Goal: Task Accomplishment & Management: Complete application form

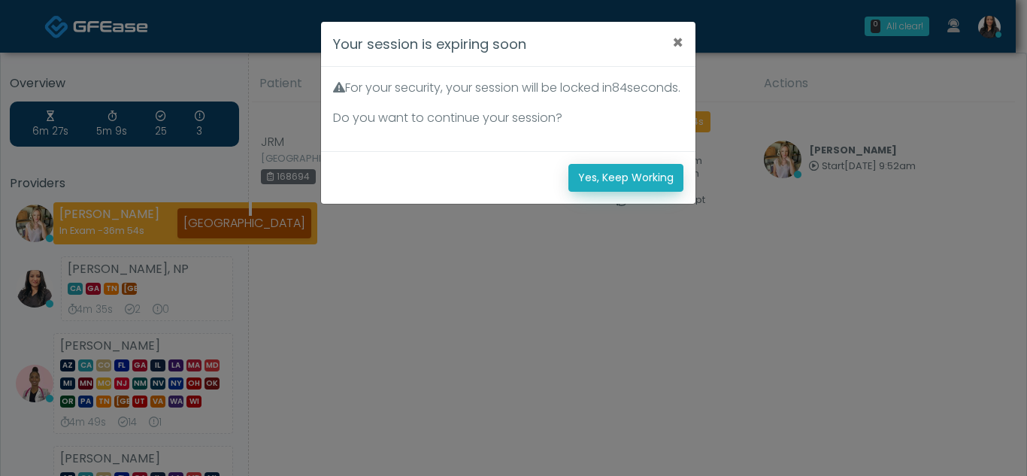
click at [618, 191] on button "Yes, Keep Working" at bounding box center [625, 178] width 115 height 28
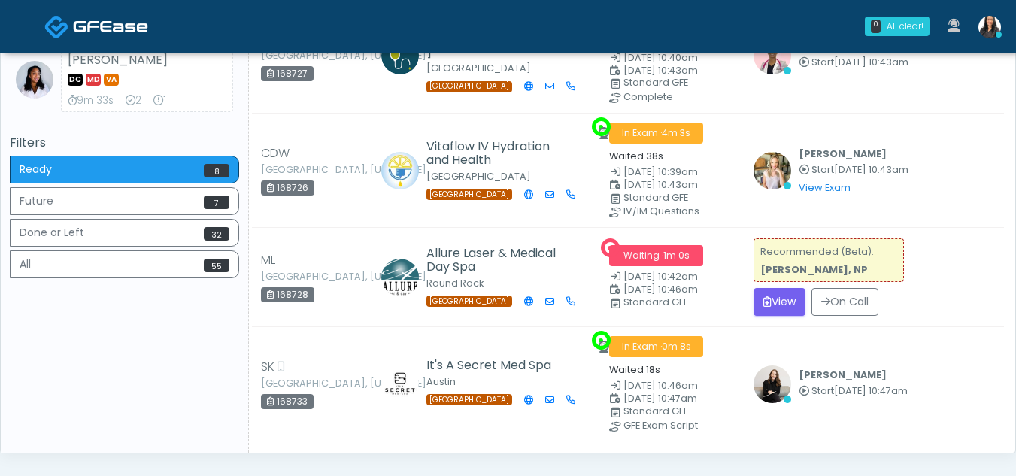
scroll to position [562, 0]
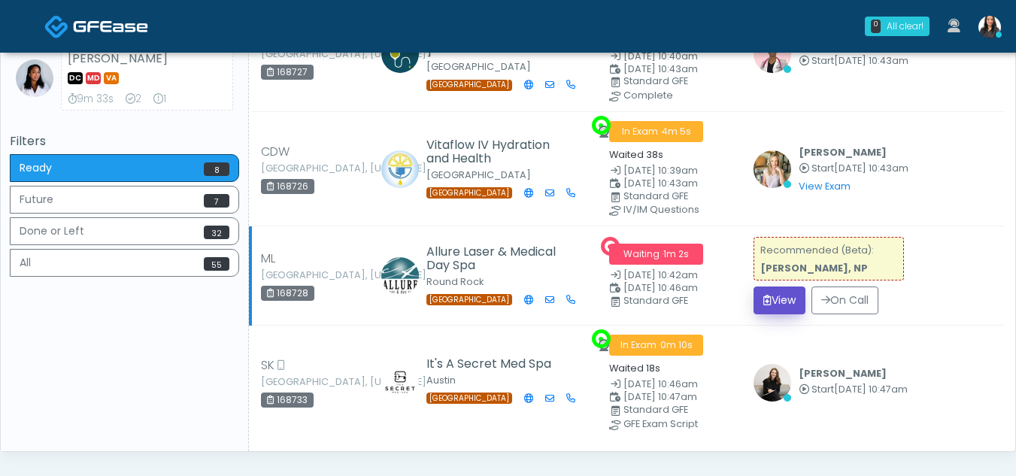
click at [780, 299] on button "View" at bounding box center [779, 300] width 52 height 28
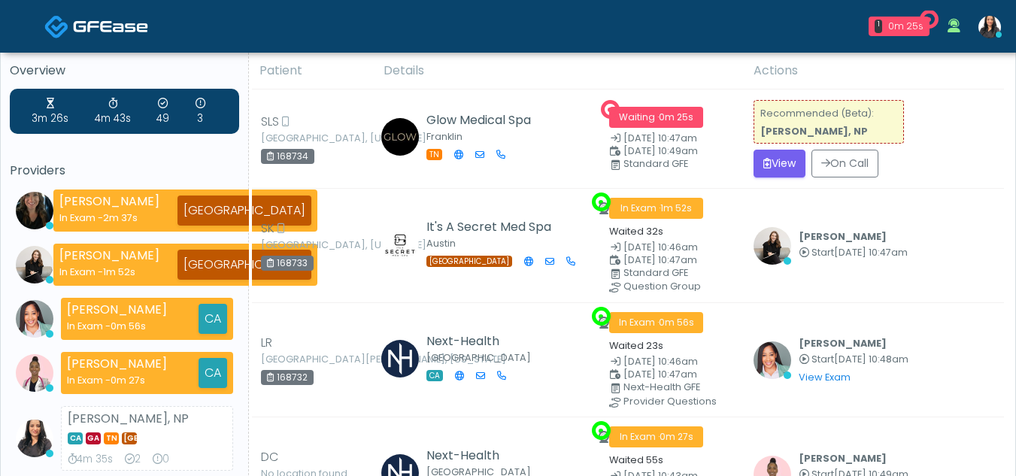
scroll to position [8, 0]
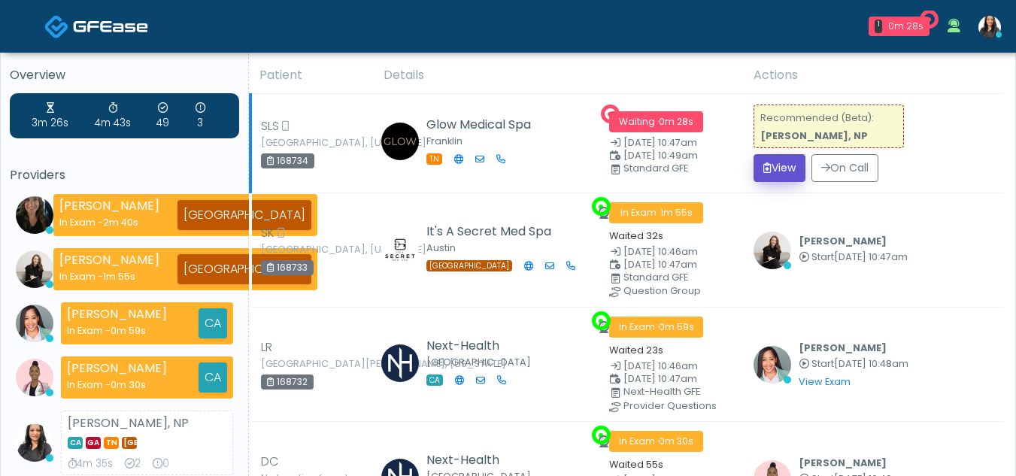
click at [765, 171] on button "View" at bounding box center [779, 168] width 52 height 28
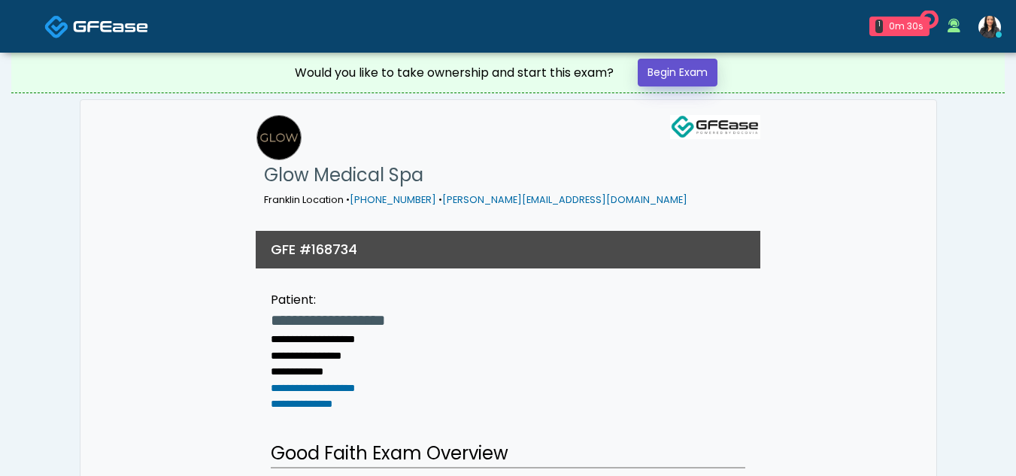
click at [678, 70] on link "Begin Exam" at bounding box center [678, 73] width 80 height 28
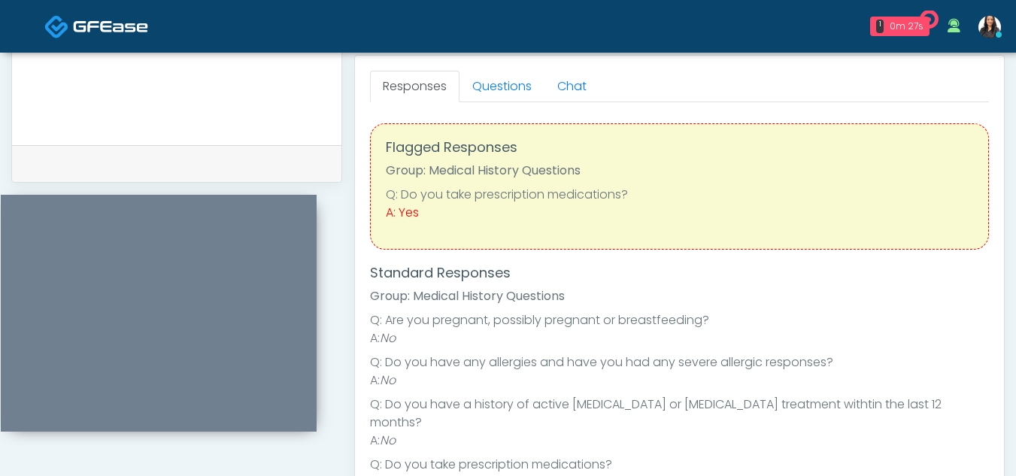
scroll to position [674, 0]
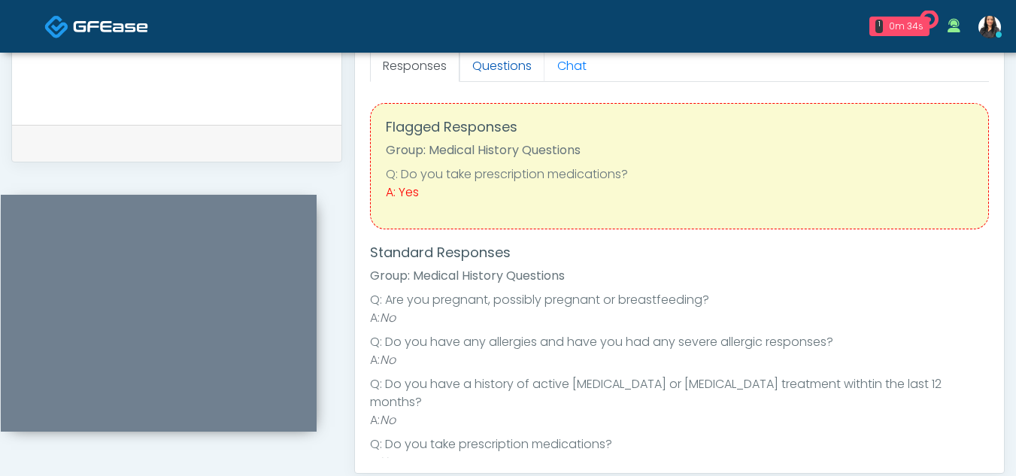
click at [508, 68] on link "Questions" at bounding box center [501, 66] width 85 height 32
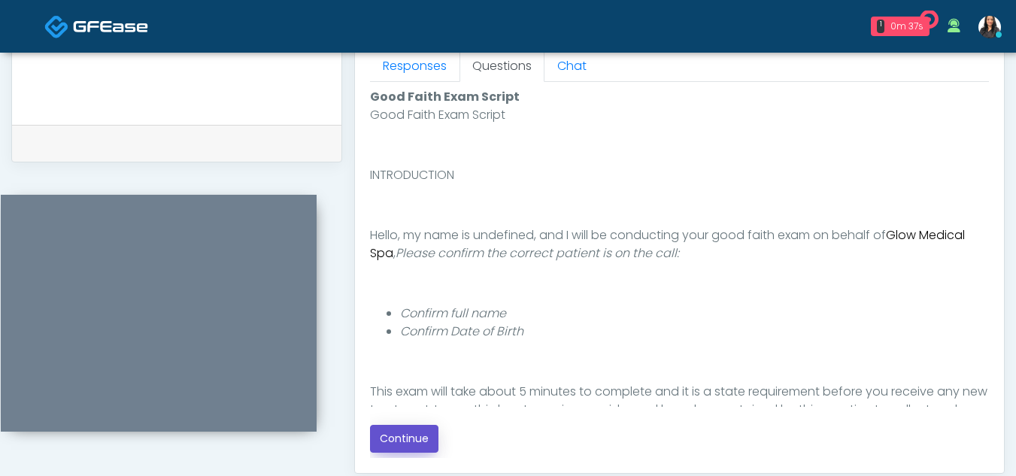
click at [407, 441] on button "Continue" at bounding box center [404, 439] width 68 height 28
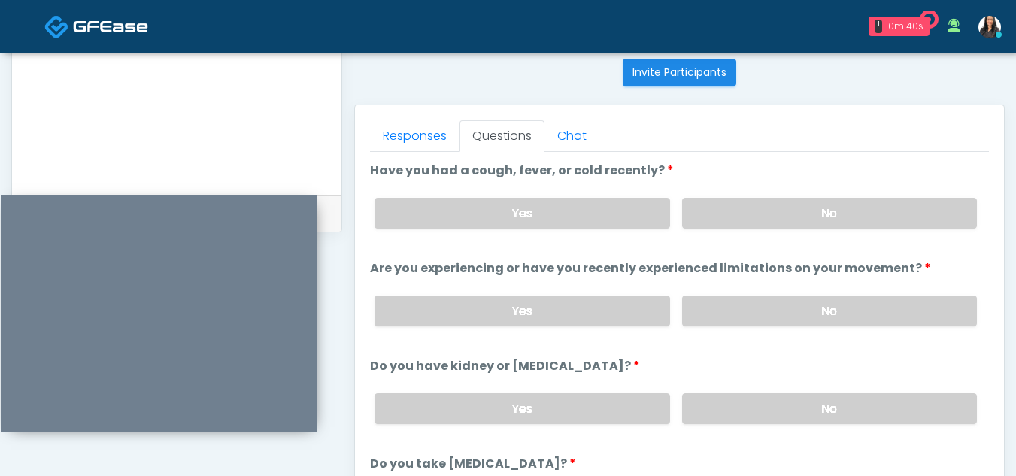
scroll to position [595, 0]
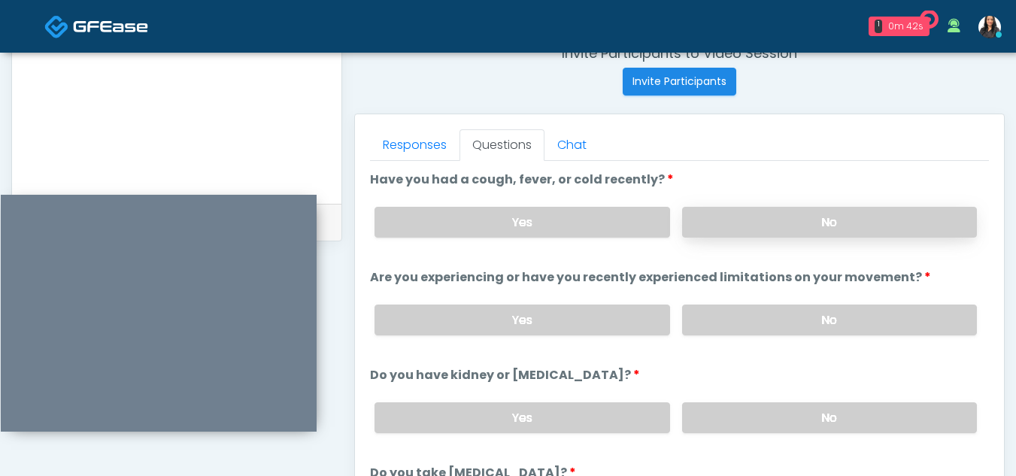
click at [774, 227] on label "No" at bounding box center [829, 222] width 295 height 31
click at [786, 312] on label "No" at bounding box center [829, 320] width 295 height 31
click at [809, 411] on label "No" at bounding box center [829, 417] width 295 height 31
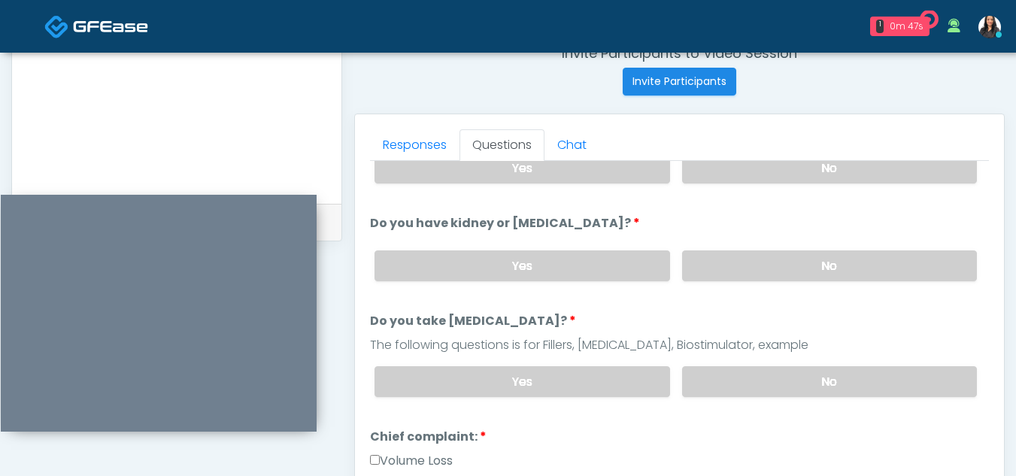
scroll to position [161, 0]
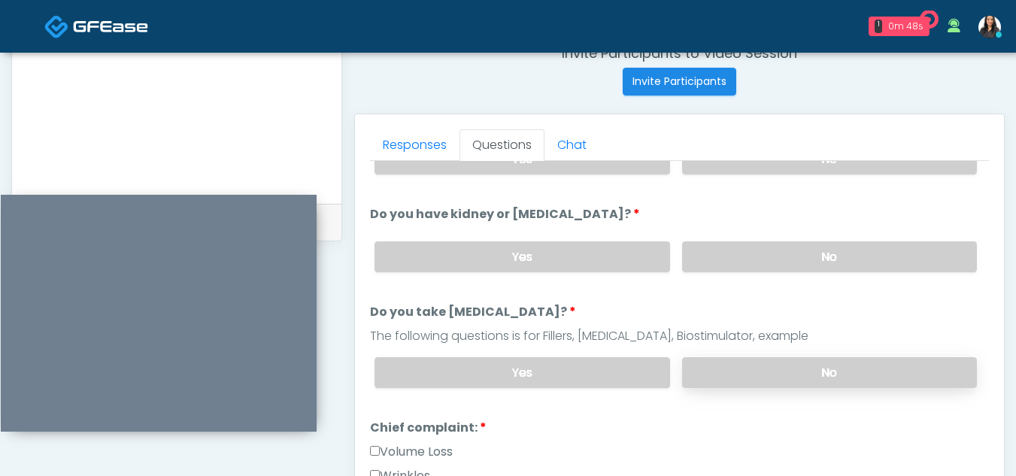
click at [846, 371] on label "No" at bounding box center [829, 372] width 295 height 31
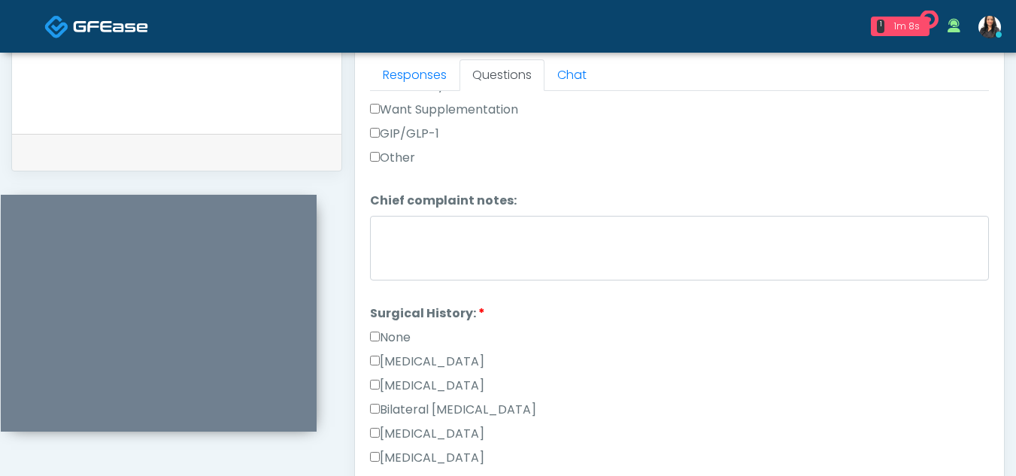
scroll to position [662, 0]
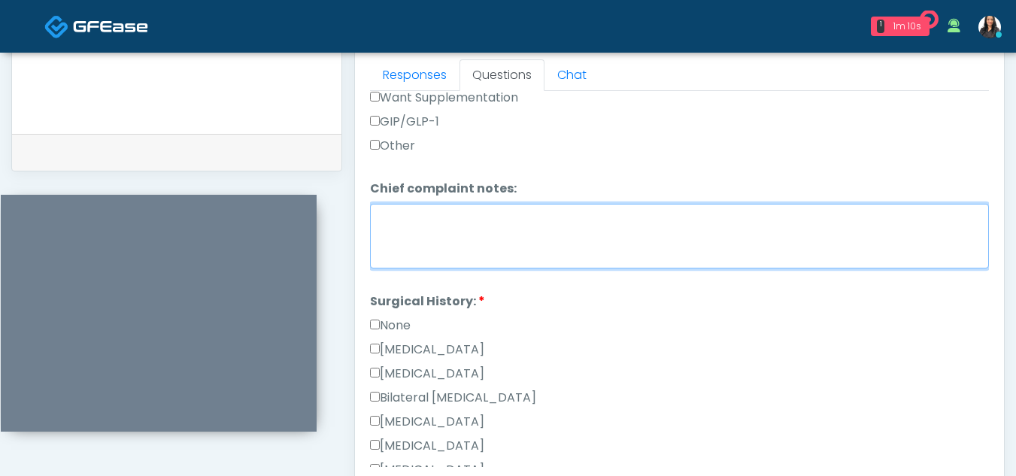
click at [434, 249] on textarea "Chief complaint notes:" at bounding box center [679, 236] width 619 height 65
type textarea "**********"
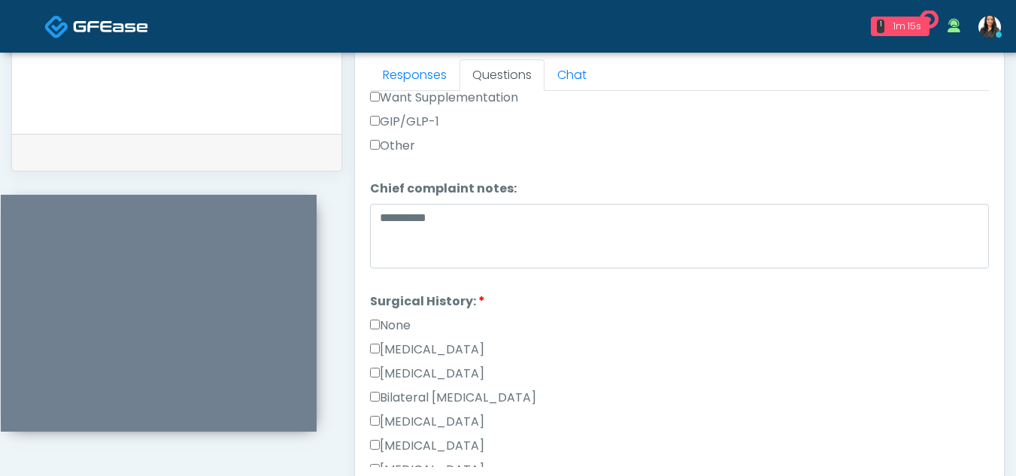
scroll to position [983, 0]
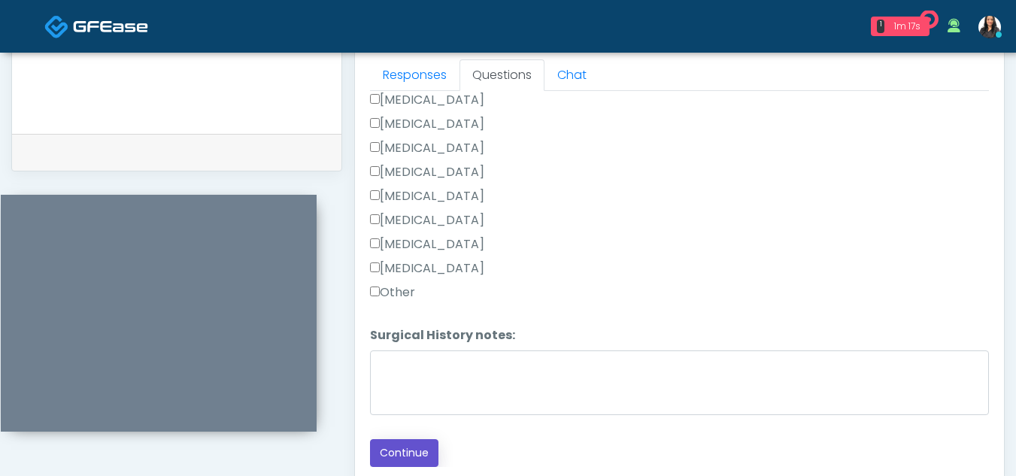
click at [405, 458] on button "Continue" at bounding box center [404, 453] width 68 height 28
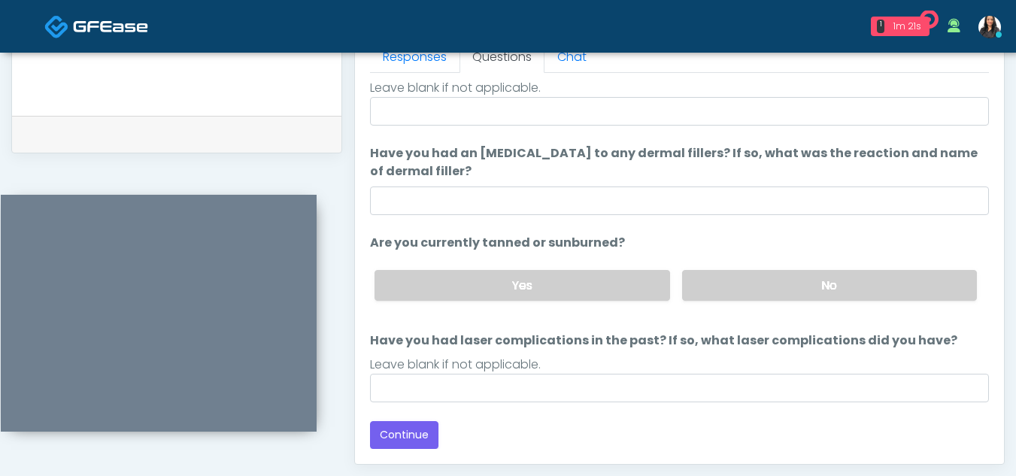
scroll to position [0, 0]
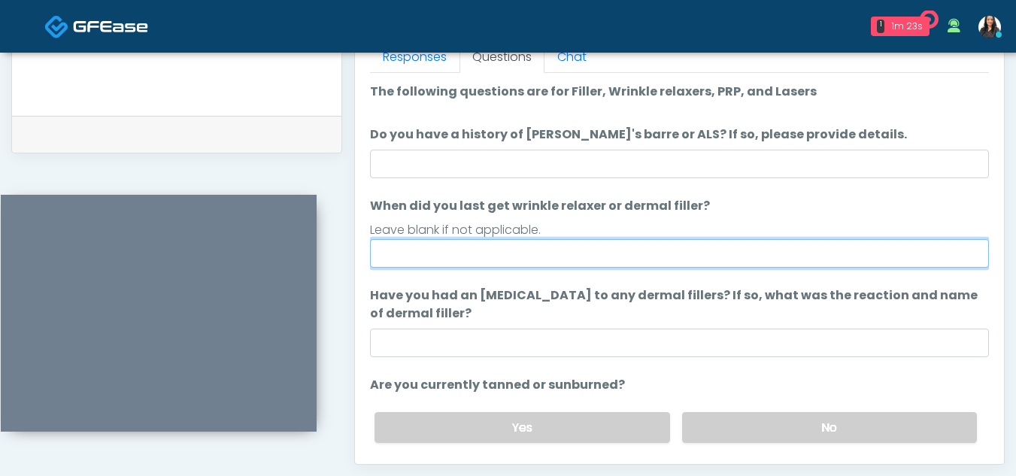
click at [460, 259] on input "When did you last get wrinkle relaxer or dermal filler?" at bounding box center [679, 253] width 619 height 29
type input "**********"
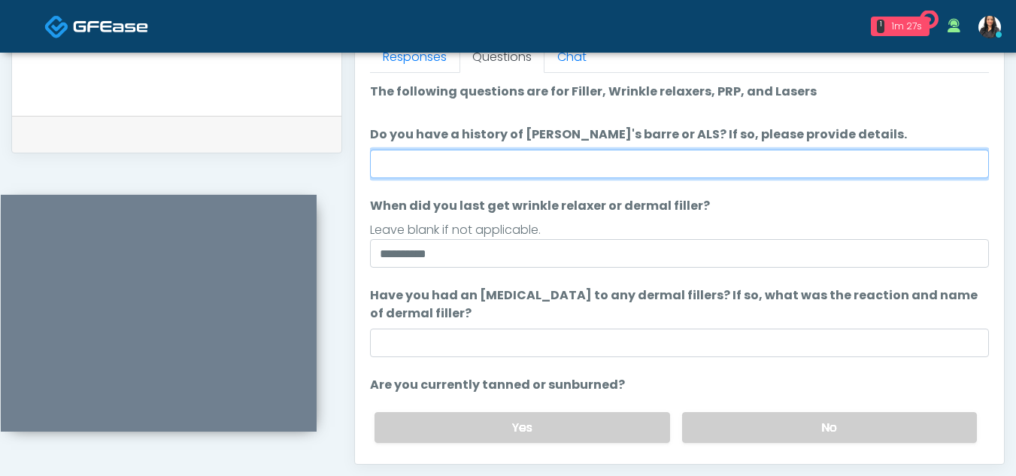
click at [485, 163] on input "Do you have a history of Guillain's barre or ALS? If so, please provide details." at bounding box center [679, 164] width 619 height 29
type input "**"
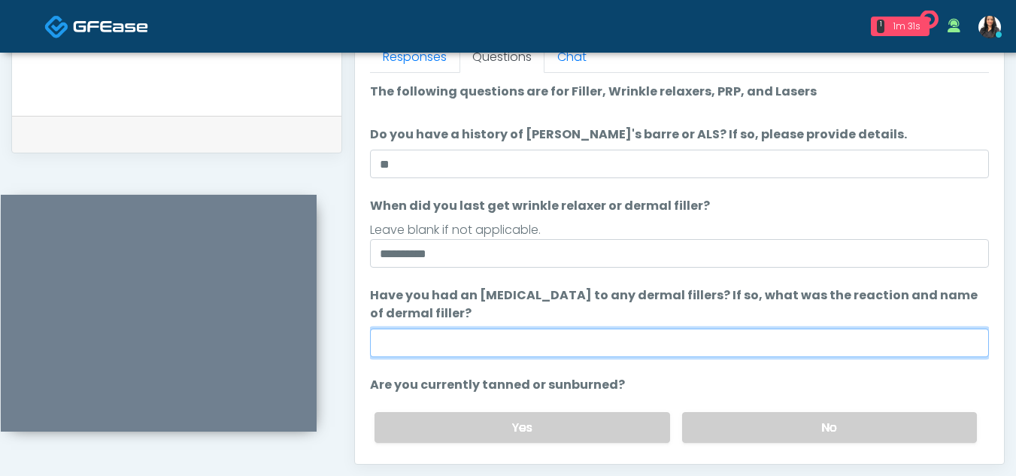
click at [560, 344] on input "Have you had an allergic response to any dermal fillers? If so, what was the re…" at bounding box center [679, 343] width 619 height 29
type input "**"
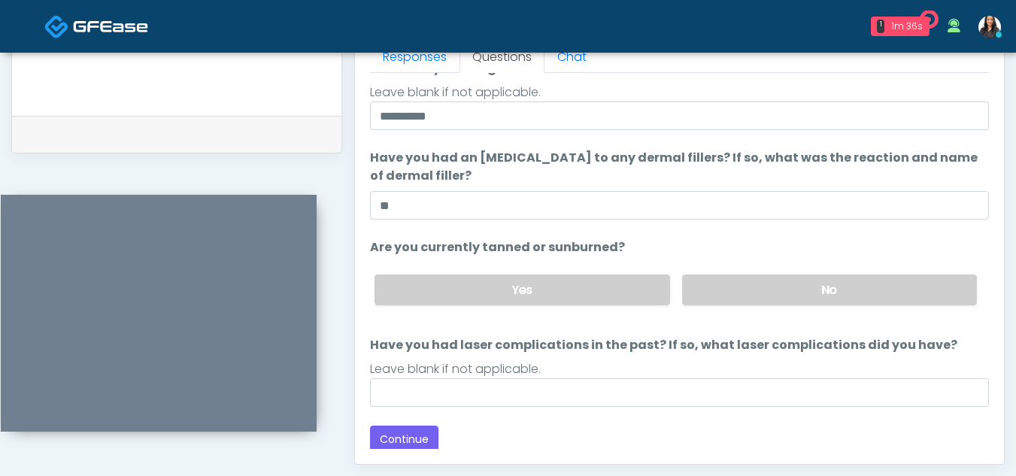
scroll to position [142, 0]
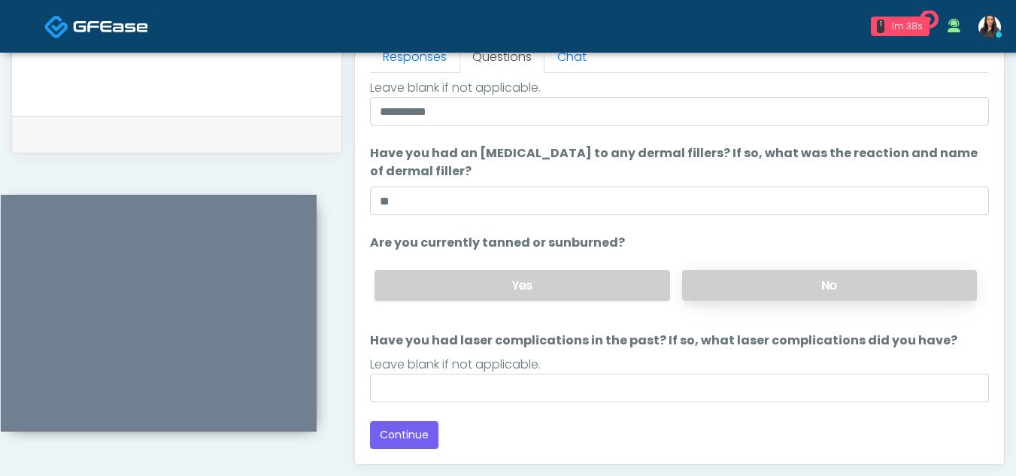
click at [802, 286] on label "No" at bounding box center [829, 285] width 295 height 31
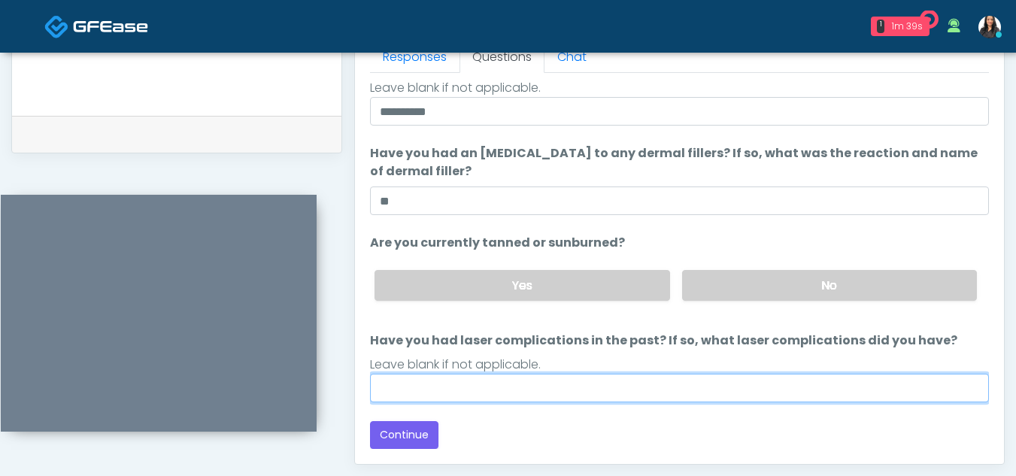
click at [419, 395] on input "Have you had laser complications in the past? If so, what laser complications d…" at bounding box center [679, 388] width 619 height 29
type input "**"
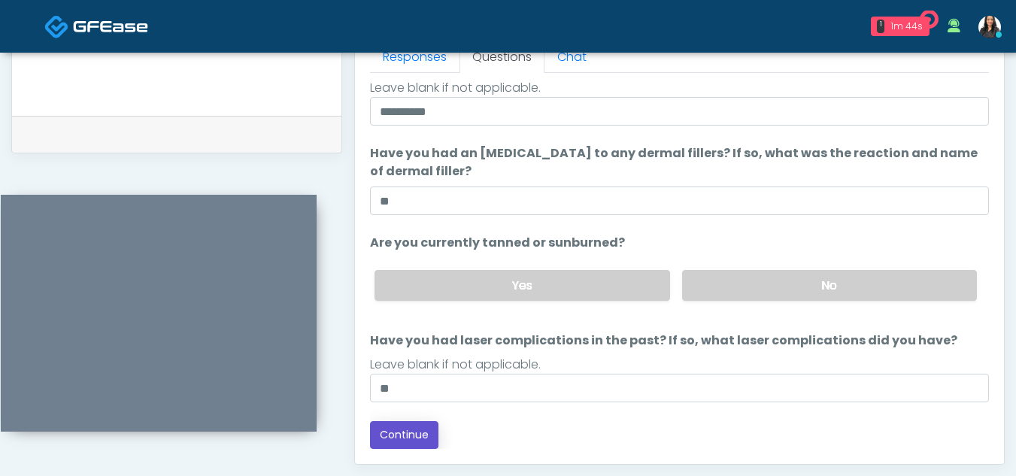
click at [417, 432] on button "Continue" at bounding box center [404, 435] width 68 height 28
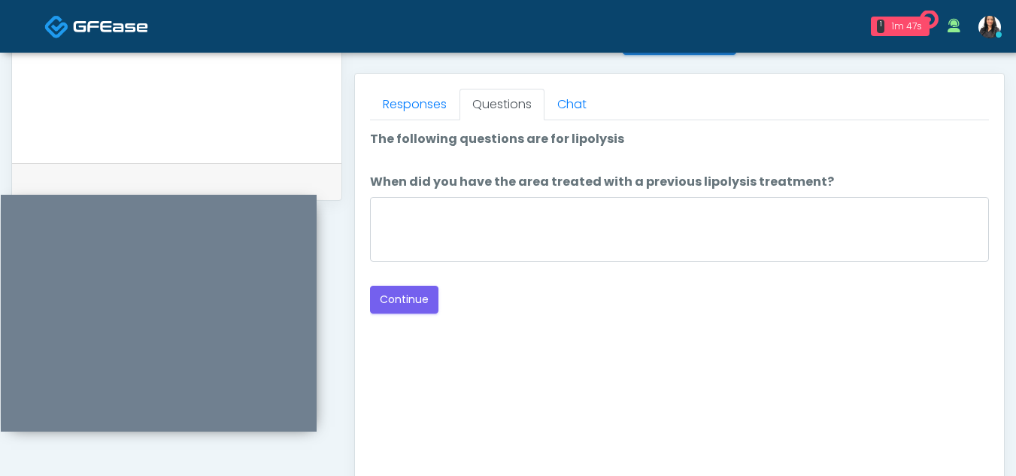
scroll to position [632, 0]
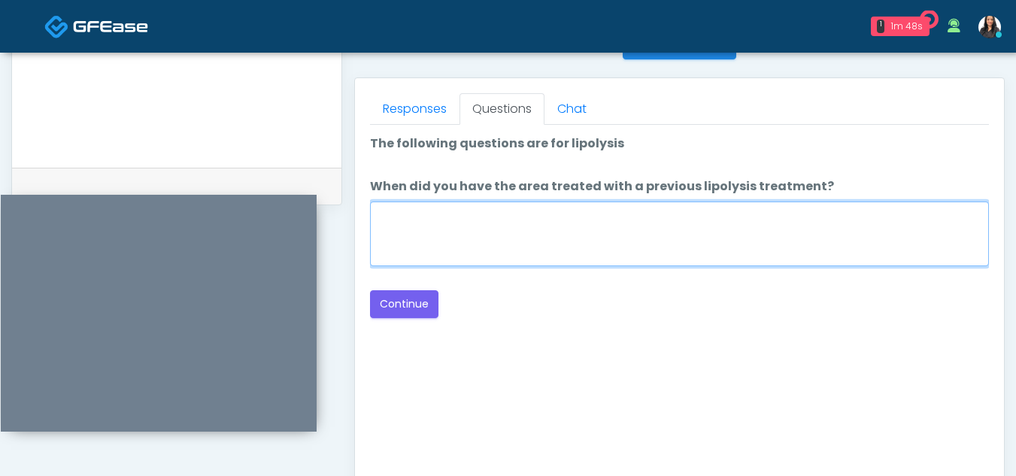
click at [514, 238] on textarea "When did you have the area treated with a previous lipolysis treatment?" at bounding box center [679, 234] width 619 height 65
type textarea "**"
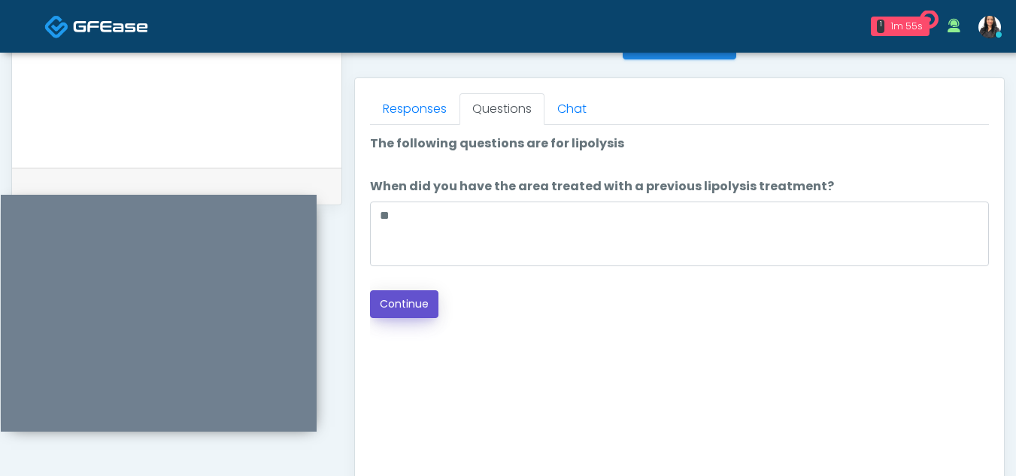
click at [411, 305] on button "Continue" at bounding box center [404, 304] width 68 height 28
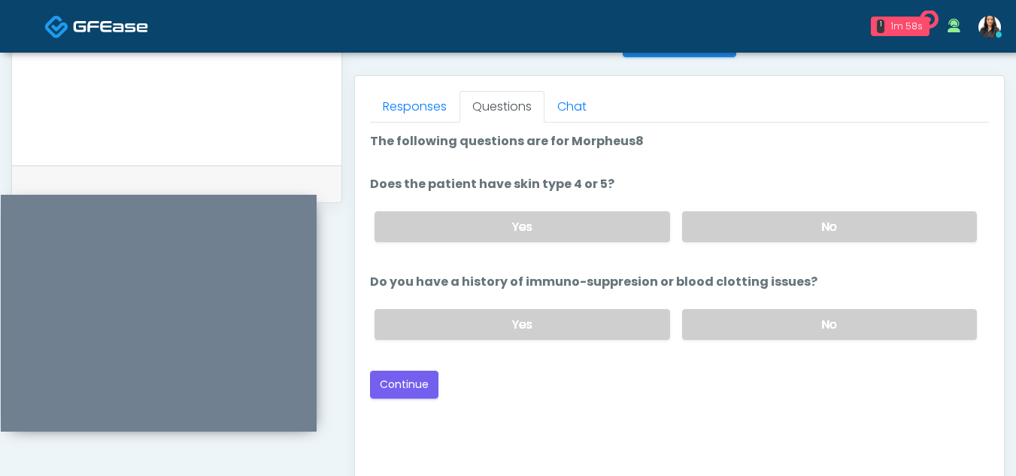
scroll to position [629, 0]
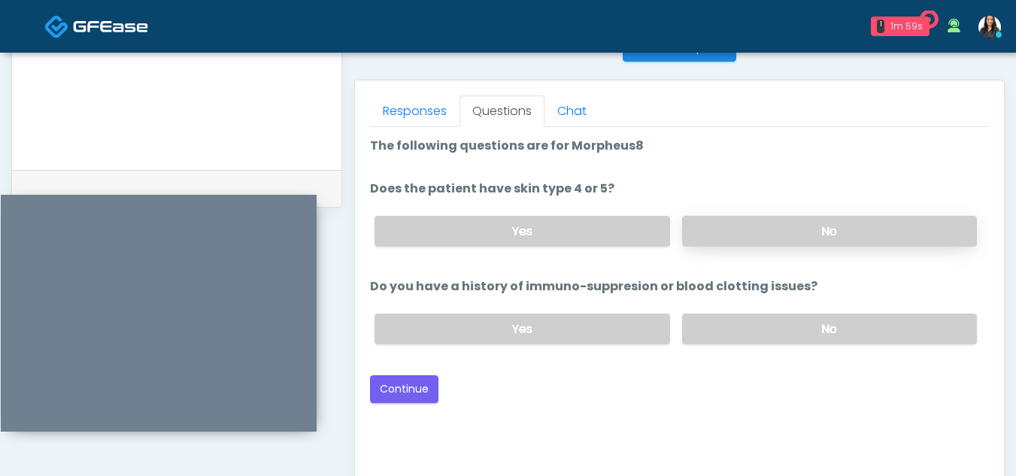
click at [826, 230] on label "No" at bounding box center [829, 231] width 295 height 31
click at [817, 319] on label "No" at bounding box center [829, 329] width 295 height 31
click at [412, 387] on button "Continue" at bounding box center [404, 389] width 68 height 28
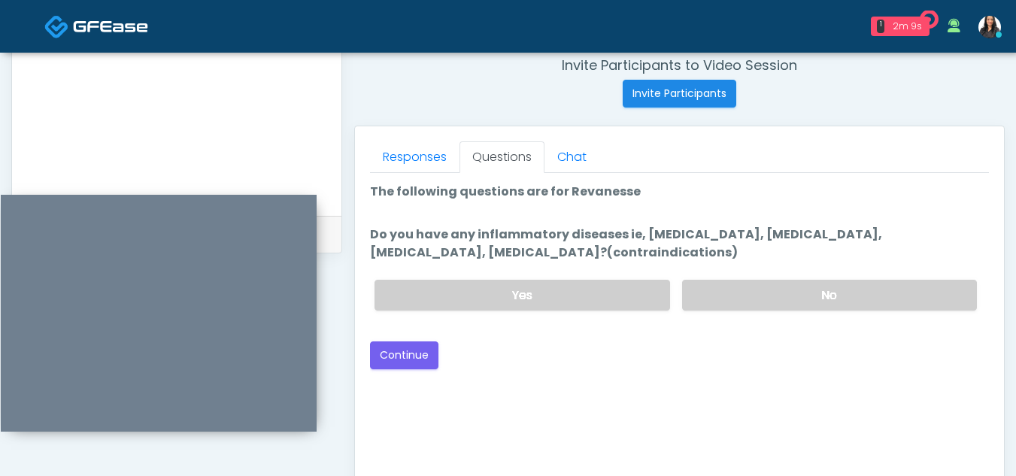
scroll to position [581, 0]
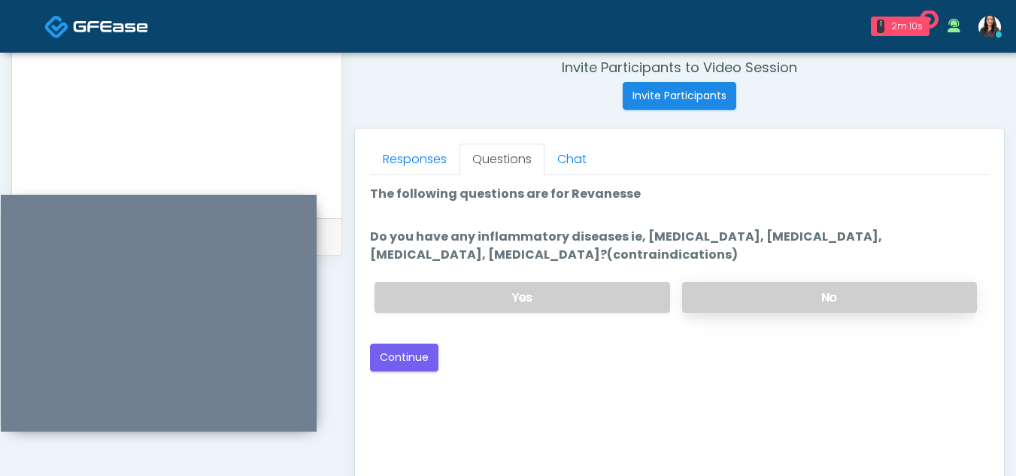
click at [817, 286] on label "No" at bounding box center [829, 297] width 295 height 31
click at [389, 354] on button "Continue" at bounding box center [404, 358] width 68 height 28
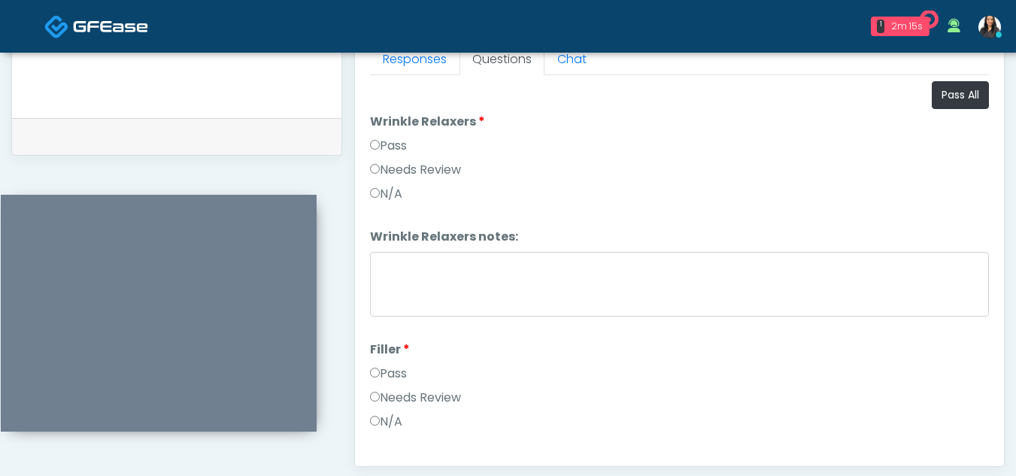
scroll to position [672, 0]
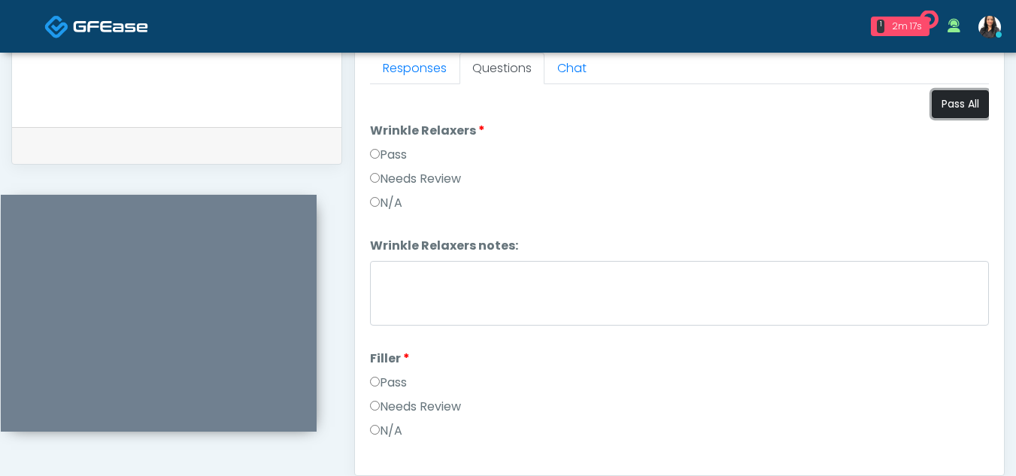
click at [950, 105] on button "Pass All" at bounding box center [960, 104] width 57 height 28
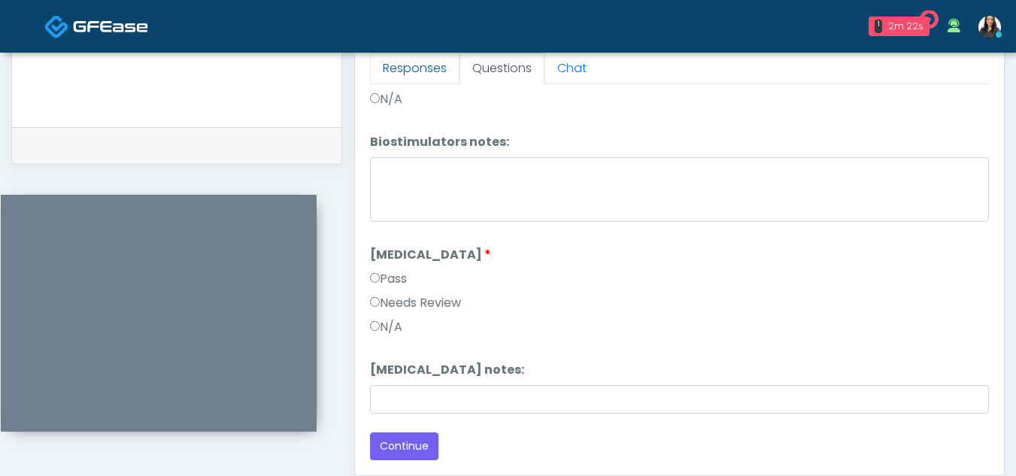
click at [419, 71] on link "Responses" at bounding box center [414, 69] width 89 height 32
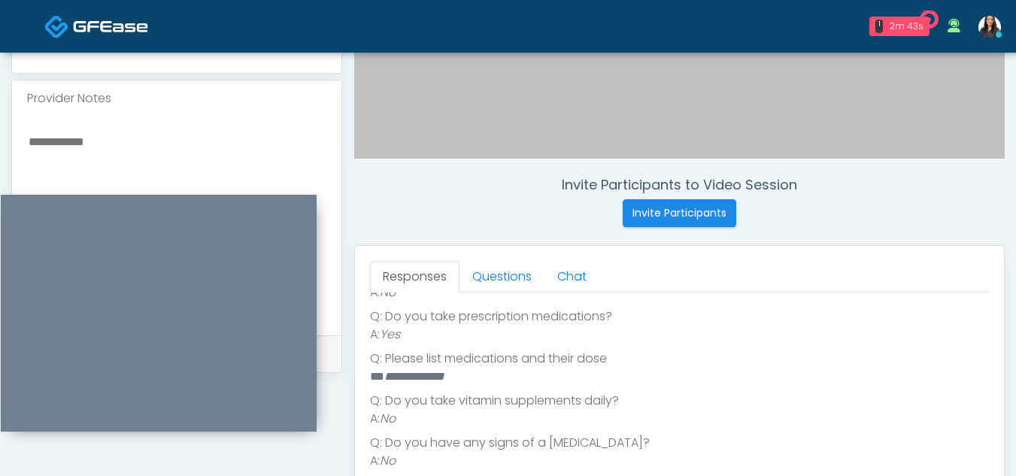
scroll to position [502, 0]
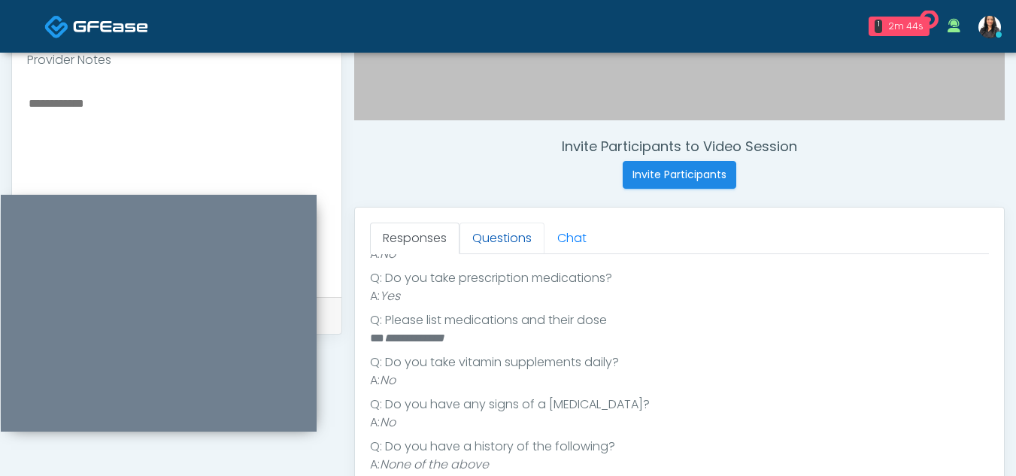
click at [490, 239] on link "Questions" at bounding box center [501, 239] width 85 height 32
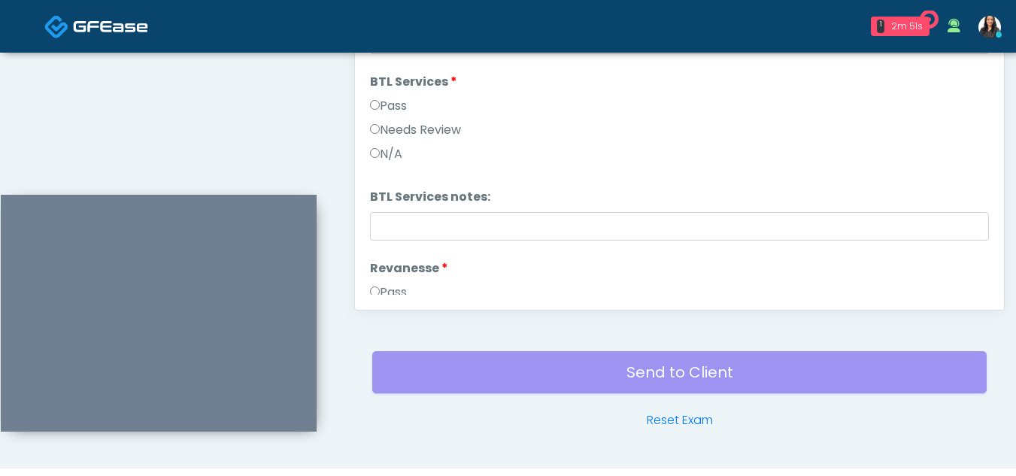
scroll to position [2175, 0]
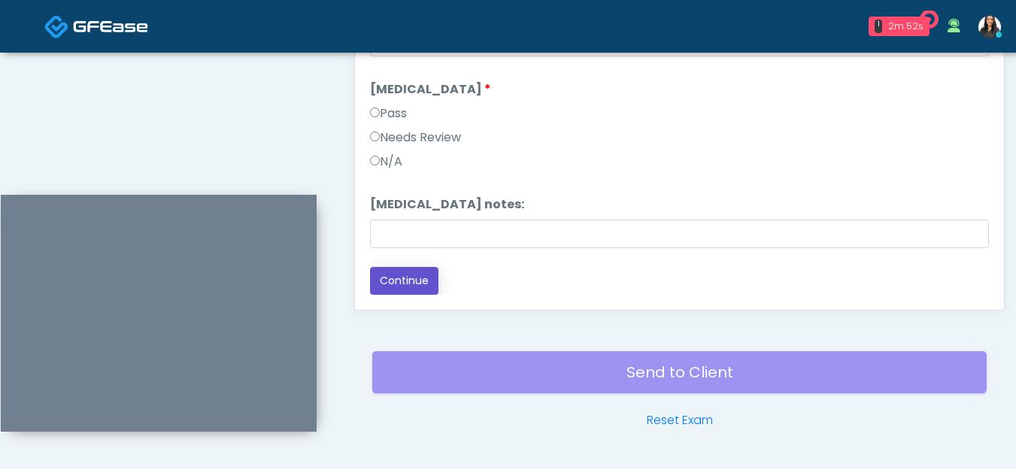
click at [411, 278] on button "Continue" at bounding box center [404, 281] width 68 height 28
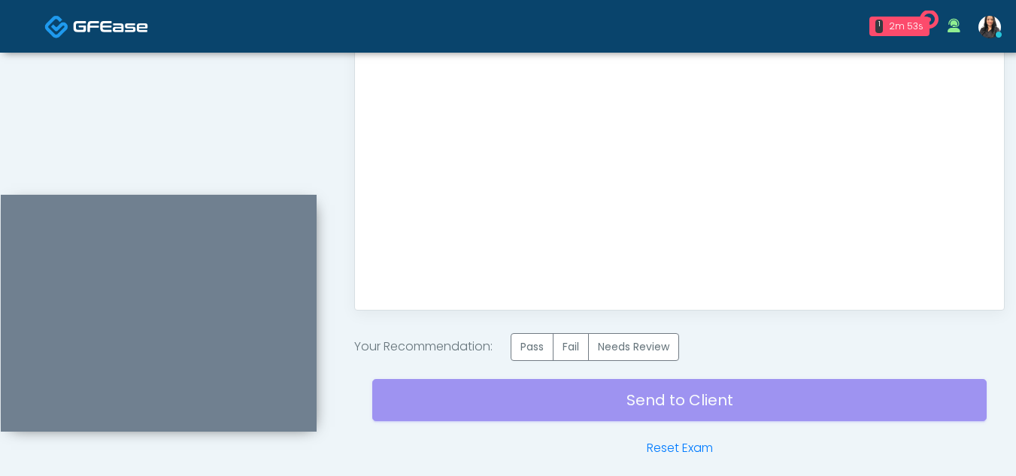
scroll to position [0, 0]
click at [529, 353] on label "Pass" at bounding box center [532, 347] width 43 height 28
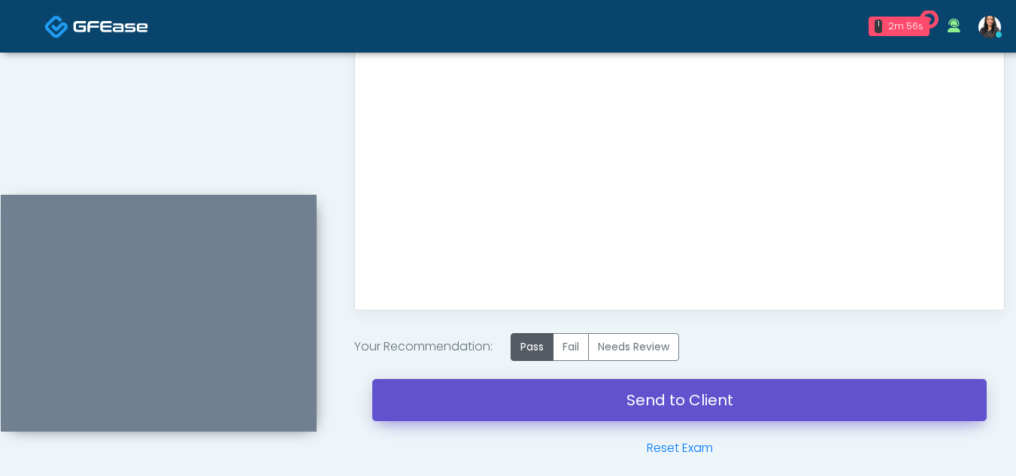
click at [651, 395] on link "Send to Client" at bounding box center [679, 400] width 614 height 42
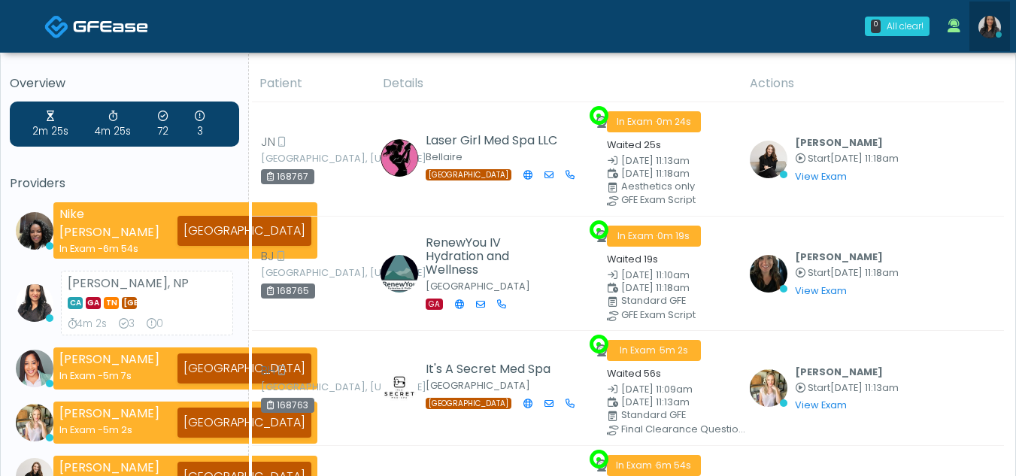
click at [994, 20] on img at bounding box center [989, 27] width 23 height 23
click at [871, 371] on div "[PERSON_NAME] Start [DATE] 11:13am View Exam | Unreview" at bounding box center [847, 388] width 104 height 52
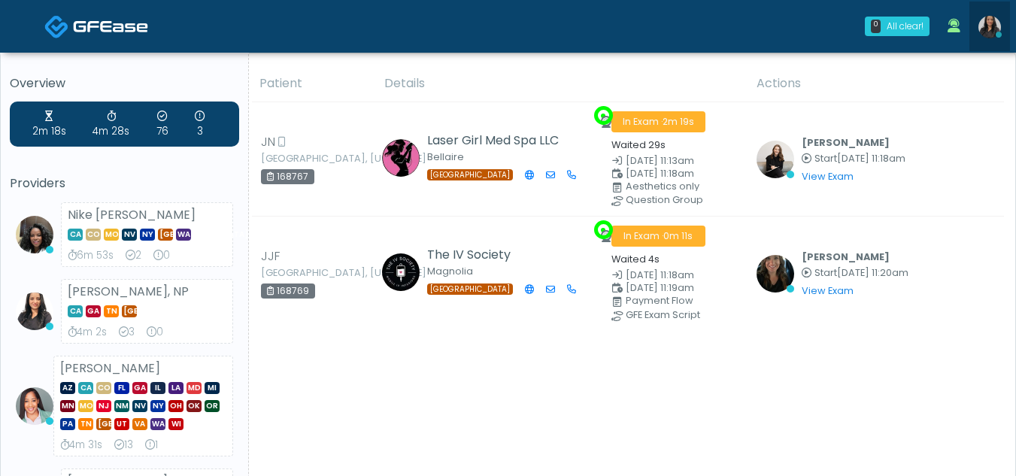
click at [989, 21] on img at bounding box center [989, 27] width 23 height 23
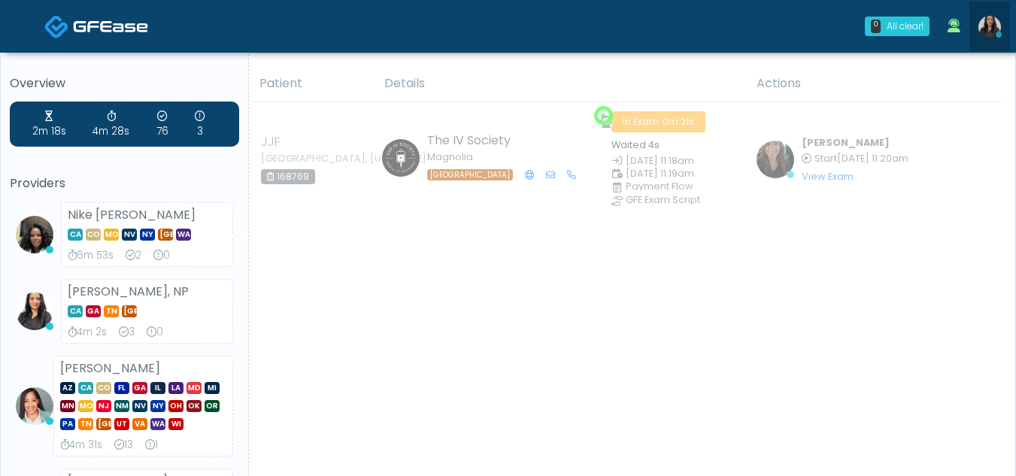
click at [989, 23] on img at bounding box center [989, 27] width 23 height 23
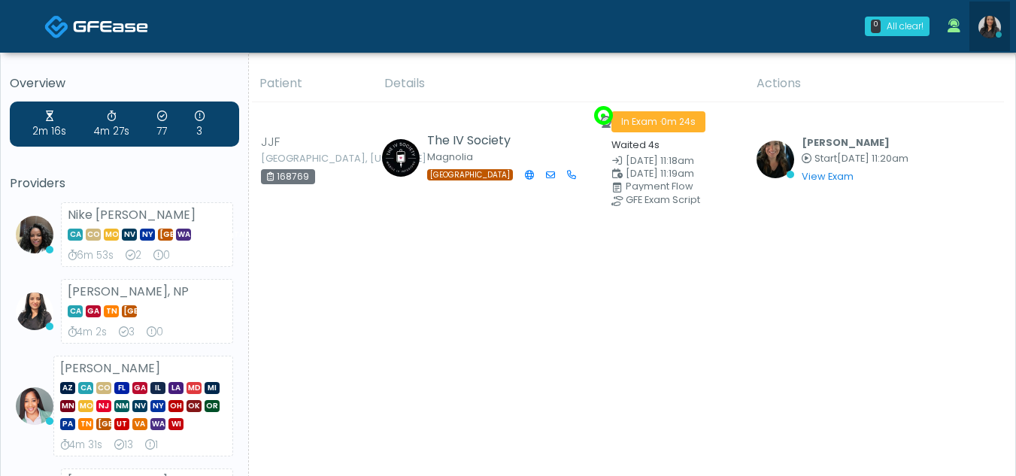
click at [989, 26] on img at bounding box center [989, 27] width 23 height 23
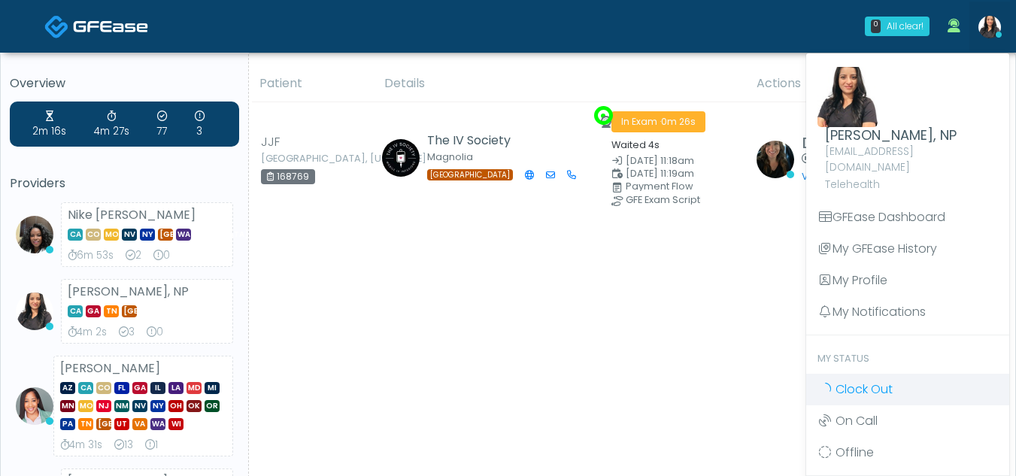
click at [856, 380] on span "Clock Out" at bounding box center [863, 388] width 57 height 17
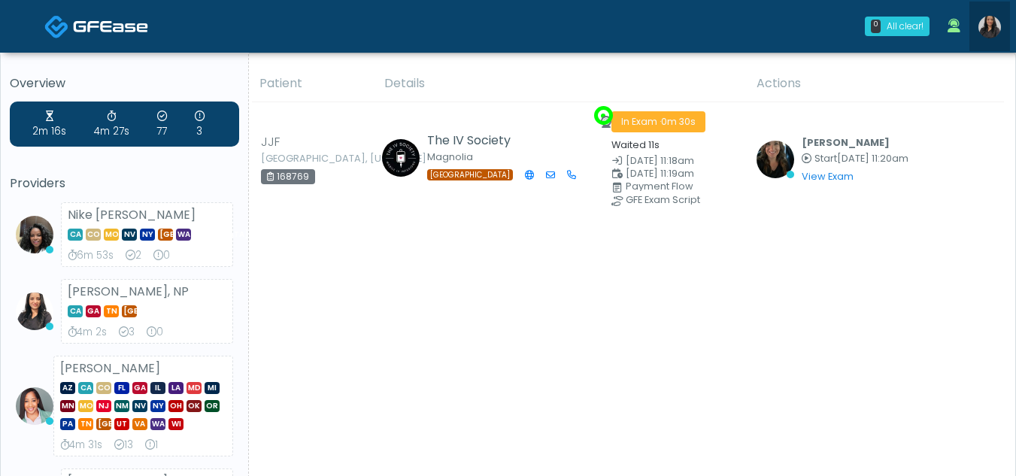
click at [991, 25] on img at bounding box center [989, 27] width 23 height 23
